Goal: Information Seeking & Learning: Learn about a topic

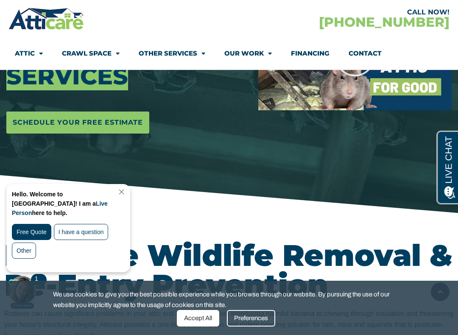
scroll to position [208, 0]
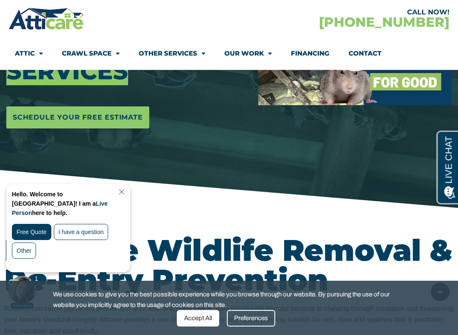
click at [123, 187] on div "Hello. Welcome to [GEOGRAPHIC_DATA]! I am a Live Person here to help. Free Quot…" at bounding box center [68, 227] width 123 height 87
click at [125, 189] on link "Close Chat" at bounding box center [120, 192] width 11 height 6
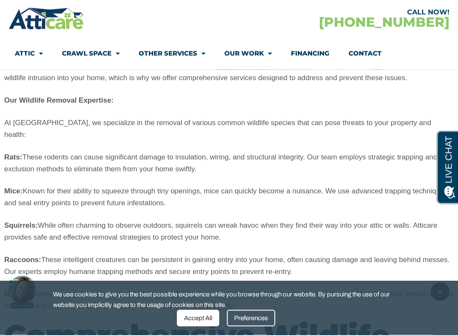
scroll to position [1031, 0]
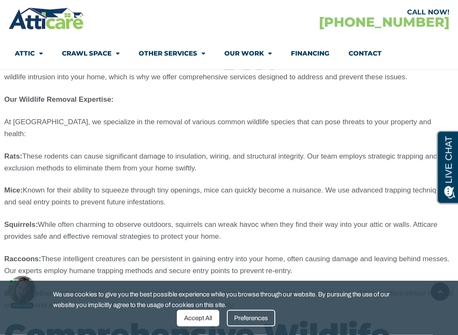
click at [13, 221] on span "Squirrels: While often charming to observe outdoors, squirrels can wreak havoc …" at bounding box center [220, 231] width 433 height 20
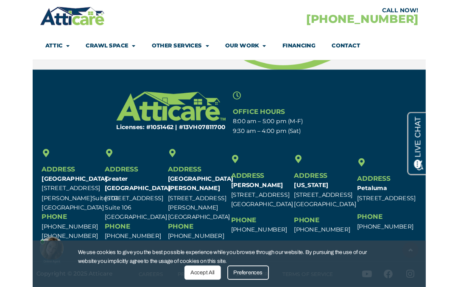
scroll to position [4184, 0]
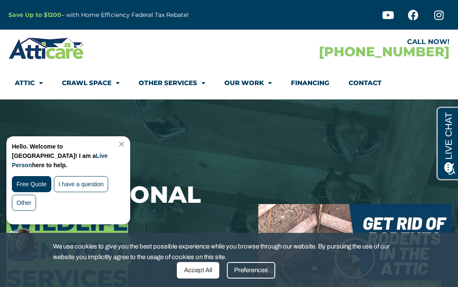
click at [125, 137] on div "Hello. Welcome to [GEOGRAPHIC_DATA]! I am a Live Person here to help. Free Quot…" at bounding box center [68, 180] width 123 height 87
click at [120, 139] on div "Hello. Welcome to [GEOGRAPHIC_DATA]! I am a Live Person here to help. Free Quot…" at bounding box center [68, 180] width 123 height 87
click at [122, 139] on div "Hello. Welcome to [GEOGRAPHIC_DATA]! I am a Live Person here to help. Free Quot…" at bounding box center [68, 180] width 123 height 87
click at [126, 143] on link "Close Chat" at bounding box center [120, 144] width 11 height 6
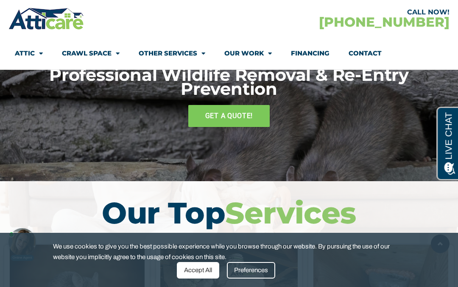
scroll to position [2802, 0]
